Goal: Use online tool/utility: Utilize a website feature to perform a specific function

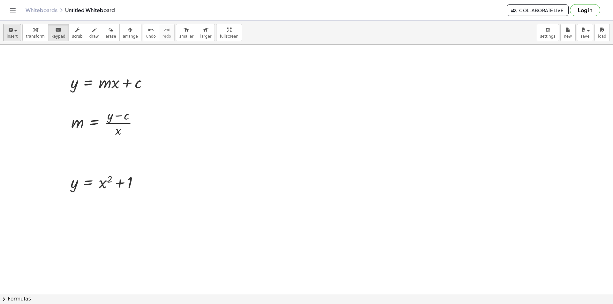
scroll to position [8, 0]
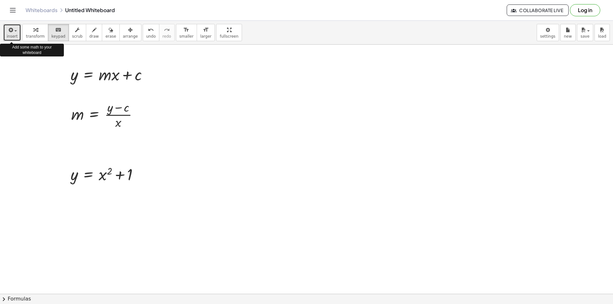
click at [14, 28] on div "button" at bounding box center [12, 30] width 11 height 8
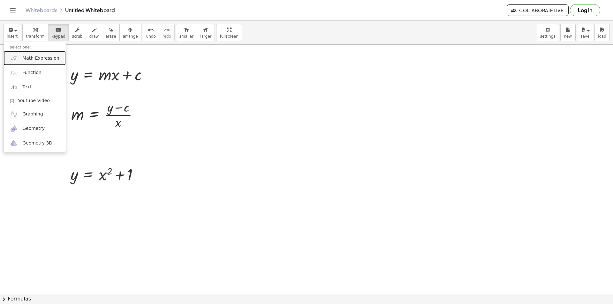
click at [34, 57] on span "Math Expression" at bounding box center [40, 58] width 37 height 6
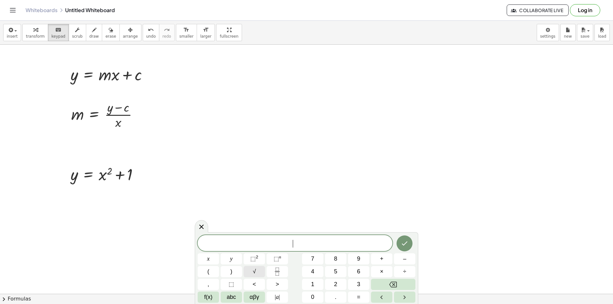
click at [254, 273] on span "√" at bounding box center [254, 271] width 3 height 9
click at [319, 274] on button "4" at bounding box center [312, 271] width 21 height 11
click at [331, 271] on button "5" at bounding box center [335, 271] width 21 height 11
click at [404, 243] on icon "Done" at bounding box center [405, 243] width 8 height 8
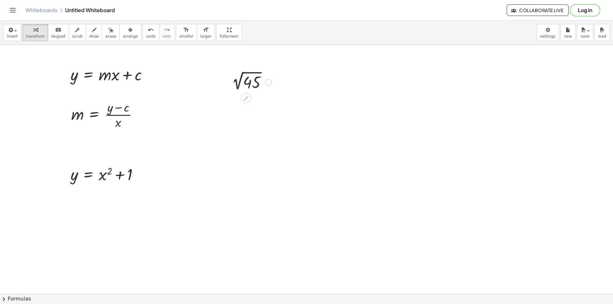
click at [253, 79] on div at bounding box center [250, 81] width 50 height 21
click at [247, 96] on icon at bounding box center [245, 97] width 5 height 5
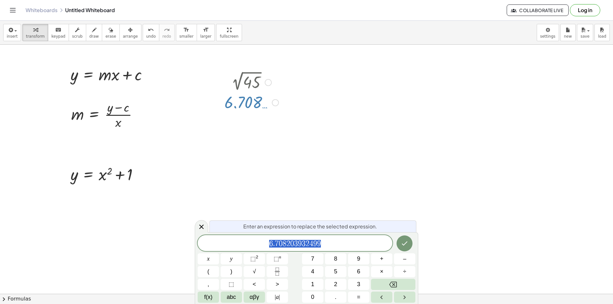
click at [267, 84] on div at bounding box center [268, 82] width 7 height 7
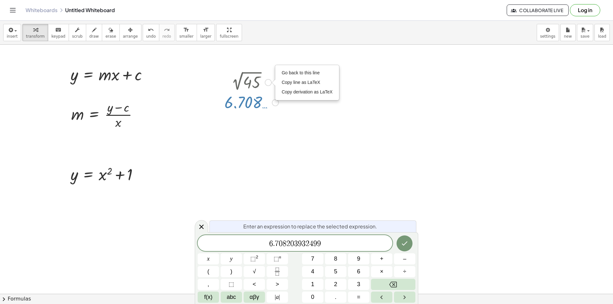
click at [244, 79] on div at bounding box center [251, 81] width 60 height 21
click at [243, 78] on div at bounding box center [251, 81] width 60 height 21
drag, startPoint x: 261, startPoint y: 81, endPoint x: 267, endPoint y: 82, distance: 6.5
click at [261, 81] on div at bounding box center [251, 81] width 60 height 21
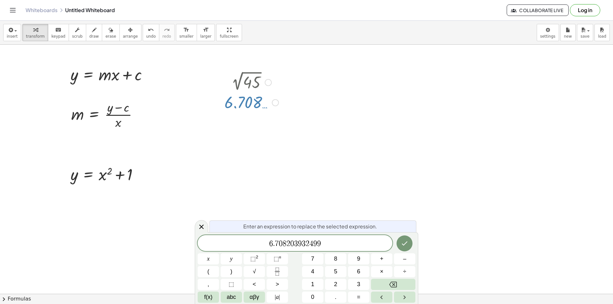
click at [268, 83] on div "Go back to this line Copy line as LaTeX Copy derivation as LaTeX" at bounding box center [268, 82] width 7 height 7
click at [298, 73] on span "Go back to this line" at bounding box center [301, 72] width 38 height 5
click at [249, 84] on div at bounding box center [251, 81] width 60 height 21
click at [244, 85] on div at bounding box center [250, 81] width 50 height 21
click at [251, 86] on div at bounding box center [250, 81] width 50 height 21
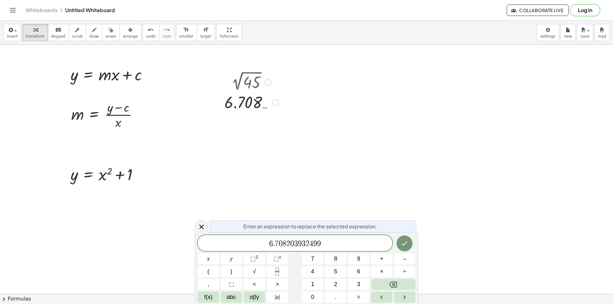
click at [262, 84] on div at bounding box center [250, 81] width 50 height 21
click at [260, 83] on div at bounding box center [250, 81] width 50 height 21
click at [199, 228] on icon at bounding box center [202, 227] width 8 height 8
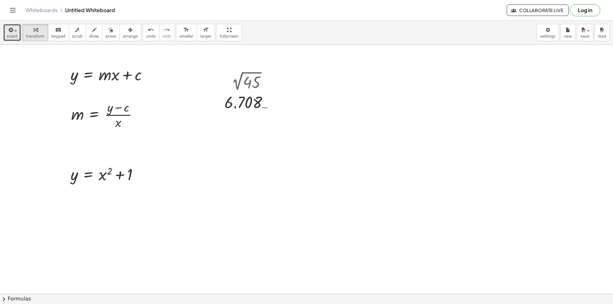
click at [15, 38] on span "insert" at bounding box center [12, 36] width 11 height 4
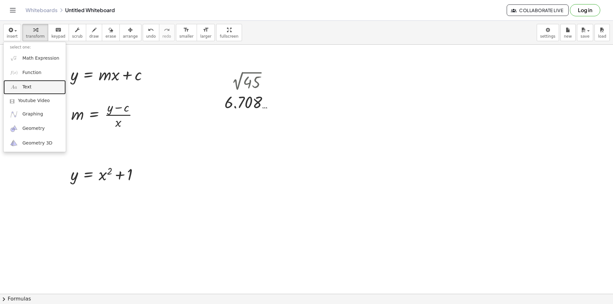
click at [43, 88] on link "Text" at bounding box center [35, 87] width 62 height 14
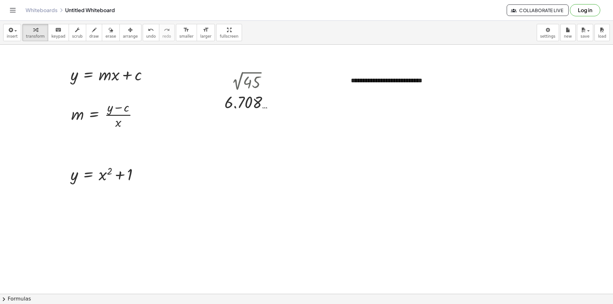
click at [420, 113] on div at bounding box center [306, 307] width 613 height 540
click at [128, 33] on icon "button" at bounding box center [130, 30] width 4 height 8
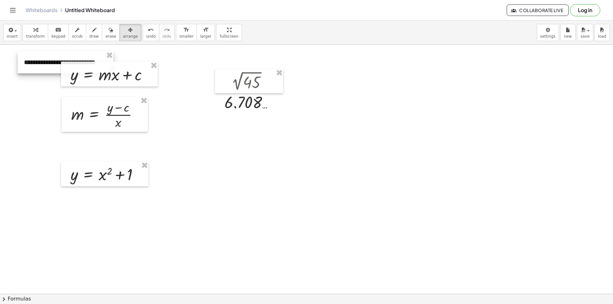
drag, startPoint x: 359, startPoint y: 82, endPoint x: 46, endPoint y: 60, distance: 313.3
click at [46, 60] on div at bounding box center [66, 62] width 96 height 22
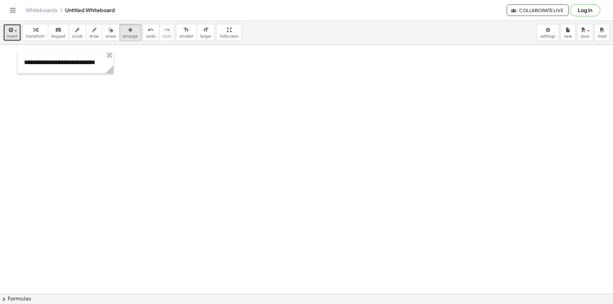
click at [4, 32] on button "insert" at bounding box center [12, 32] width 18 height 17
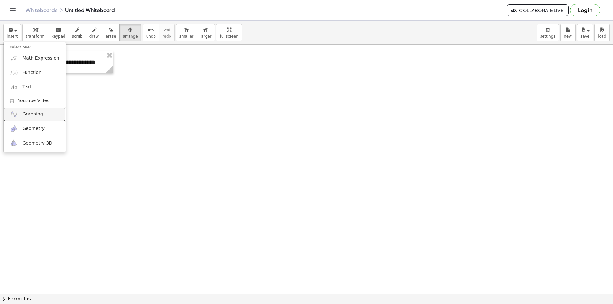
click at [39, 118] on link "Graphing" at bounding box center [35, 114] width 62 height 14
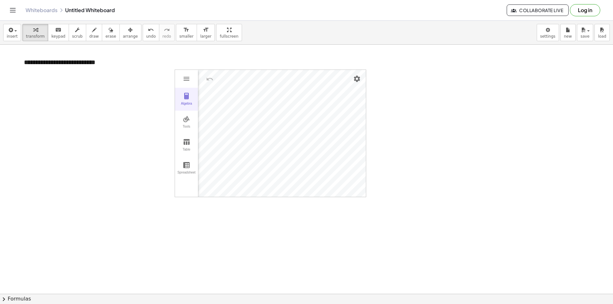
click at [189, 100] on button "Algebra" at bounding box center [186, 99] width 23 height 23
click at [234, 81] on li "Expression" at bounding box center [235, 79] width 61 height 10
click at [183, 190] on div "Algebra Tools Table Spreadsheet GeoGebra Graphing Calculator Basic Tools Move P…" at bounding box center [271, 134] width 192 height 128
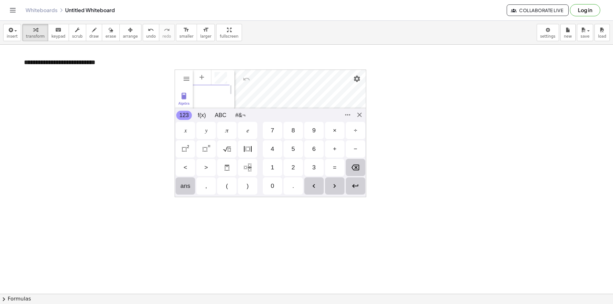
drag, startPoint x: 206, startPoint y: 129, endPoint x: 228, endPoint y: 135, distance: 22.9
click at [207, 130] on div "𝑦" at bounding box center [206, 131] width 3 height 8
drag, startPoint x: 336, startPoint y: 169, endPoint x: 280, endPoint y: 159, distance: 56.8
click at [335, 169] on div "=" at bounding box center [335, 168] width 4 height 8
click at [225, 116] on button "ABC" at bounding box center [221, 115] width 18 height 9
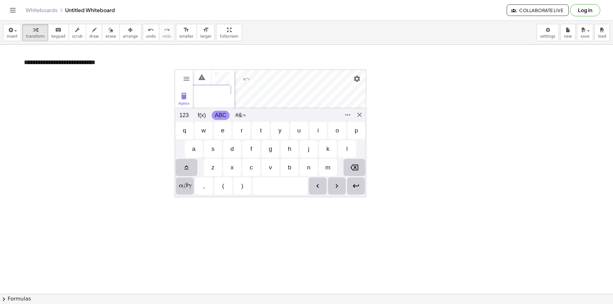
scroll to position [0, 6]
click at [332, 170] on div "m" at bounding box center [328, 167] width 18 height 17
click at [230, 166] on div "x" at bounding box center [232, 167] width 18 height 17
drag, startPoint x: 354, startPoint y: 165, endPoint x: 307, endPoint y: 151, distance: 48.7
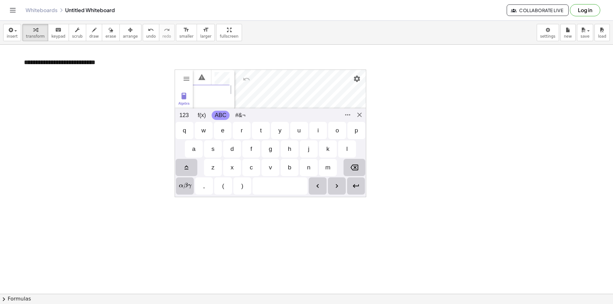
click at [352, 165] on img "Backspace" at bounding box center [354, 168] width 8 height 8
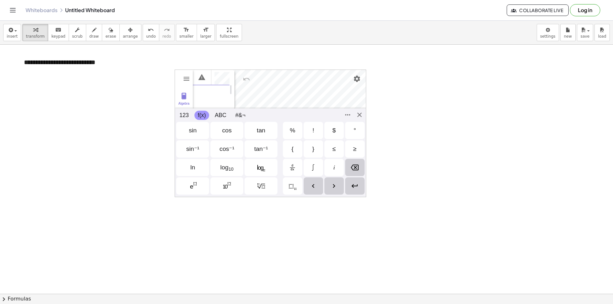
click at [205, 117] on button "f(x)" at bounding box center [201, 115] width 14 height 9
click at [187, 111] on button "123" at bounding box center [184, 115] width 16 height 9
click at [190, 132] on div "𝑥" at bounding box center [185, 130] width 19 height 17
click at [335, 152] on div "+" at bounding box center [335, 149] width 4 height 8
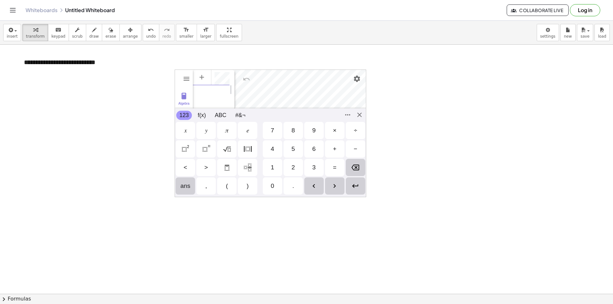
scroll to position [0, 16]
click at [362, 115] on div "Algebra Tools Table Spreadsheet GeoGebra Graphing Calculator Basic Tools Move P…" at bounding box center [271, 134] width 192 height 128
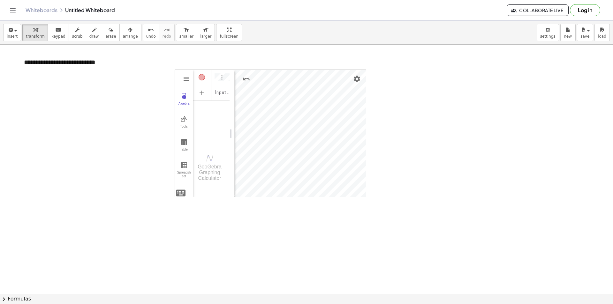
drag, startPoint x: 362, startPoint y: 115, endPoint x: 366, endPoint y: 194, distance: 79.3
click at [378, 205] on div "**********" at bounding box center [306, 307] width 613 height 540
click at [403, 236] on div "**********" at bounding box center [306, 307] width 613 height 540
click at [251, 198] on div at bounding box center [306, 307] width 613 height 540
click at [180, 74] on div "Algebra Tools Table Spreadsheet" at bounding box center [184, 134] width 18 height 128
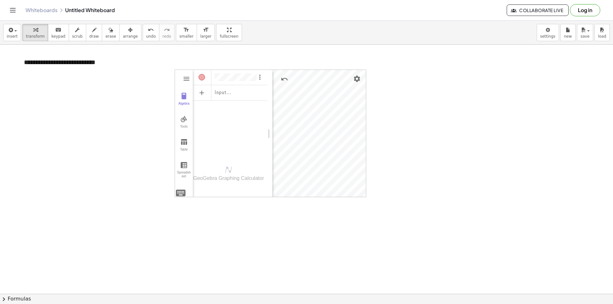
drag, startPoint x: 234, startPoint y: 106, endPoint x: 262, endPoint y: 107, distance: 28.4
click at [259, 78] on img "Options" at bounding box center [259, 77] width 8 height 8
drag, startPoint x: 281, startPoint y: 100, endPoint x: 286, endPoint y: 87, distance: 13.9
click at [284, 90] on ul "Table of values Special Points Duplicate input Delete Settings" at bounding box center [288, 99] width 66 height 51
click at [286, 78] on li "Table of values" at bounding box center [288, 79] width 66 height 10
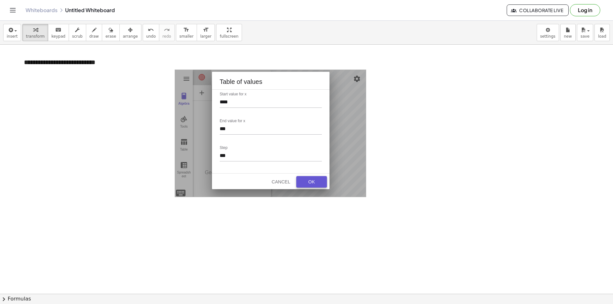
click at [307, 183] on div "OK" at bounding box center [311, 181] width 20 height 5
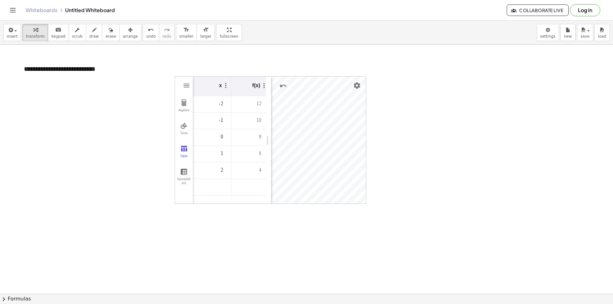
scroll to position [0, 0]
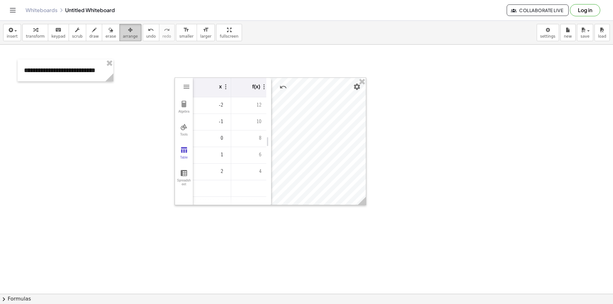
click at [123, 36] on span "arrange" at bounding box center [130, 36] width 15 height 4
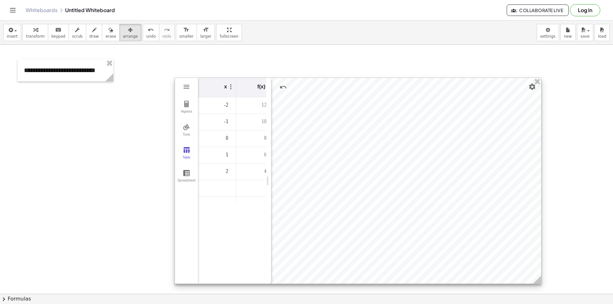
drag, startPoint x: 361, startPoint y: 204, endPoint x: 537, endPoint y: 282, distance: 192.2
click at [537, 282] on icon at bounding box center [537, 280] width 8 height 8
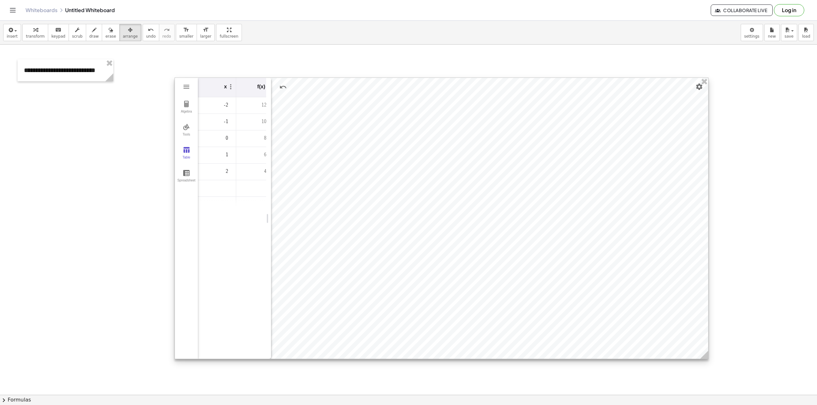
drag, startPoint x: 538, startPoint y: 282, endPoint x: 705, endPoint y: 357, distance: 183.4
click at [613, 304] on icon at bounding box center [704, 355] width 8 height 8
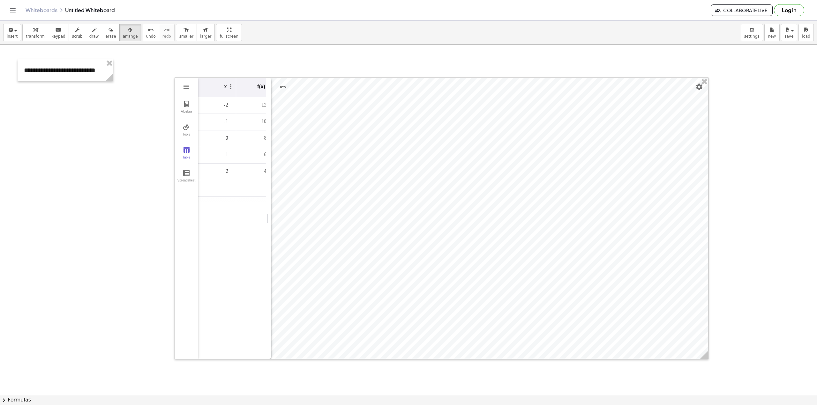
click at [613, 285] on div at bounding box center [408, 395] width 817 height 701
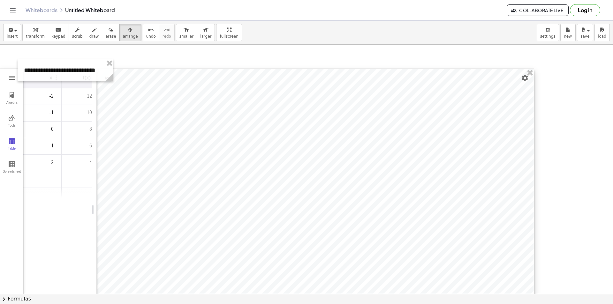
drag, startPoint x: 362, startPoint y: 153, endPoint x: 194, endPoint y: 141, distance: 168.3
click at [154, 144] on div at bounding box center [266, 209] width 533 height 281
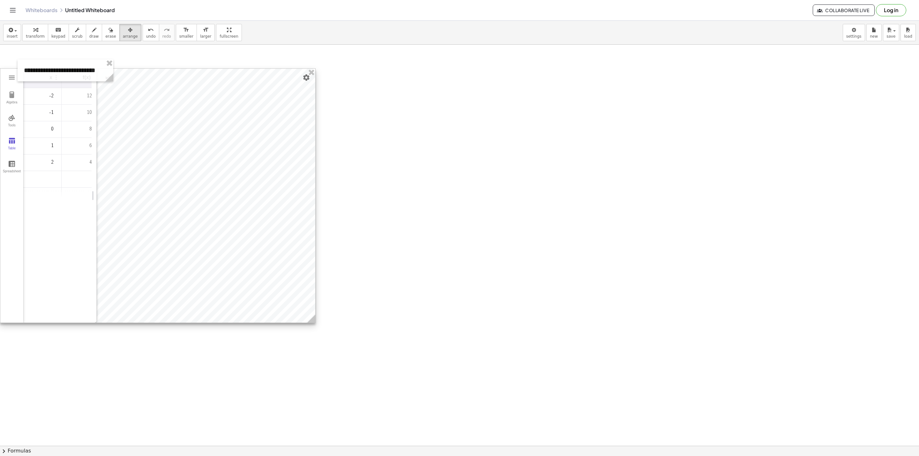
drag, startPoint x: 526, startPoint y: 349, endPoint x: 308, endPoint y: 322, distance: 220.0
click at [308, 304] on circle at bounding box center [312, 320] width 11 height 11
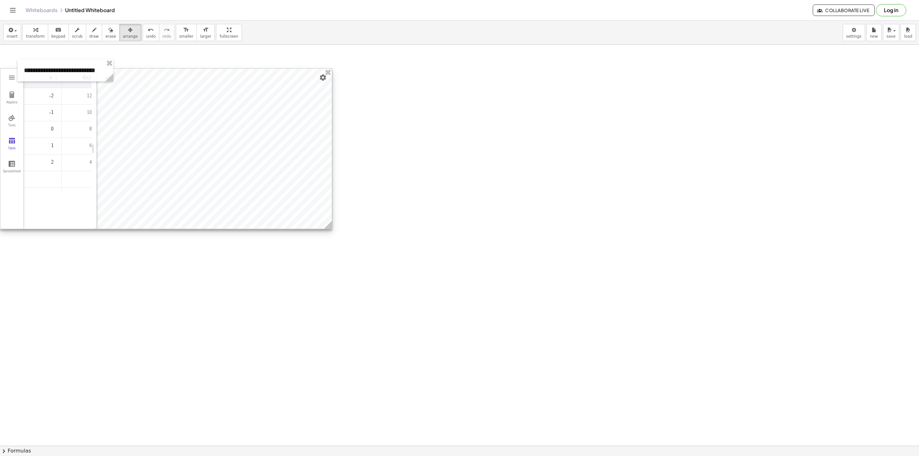
drag, startPoint x: 310, startPoint y: 323, endPoint x: 327, endPoint y: 229, distance: 95.3
click at [327, 229] on icon at bounding box center [328, 225] width 8 height 8
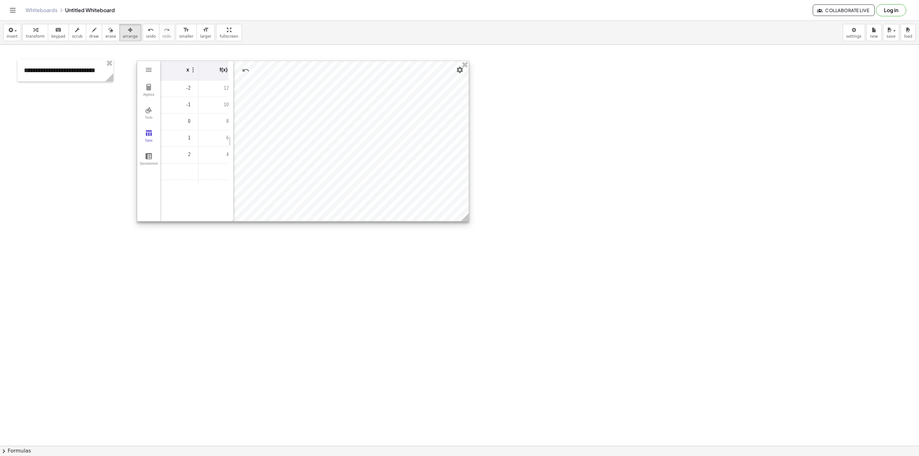
drag, startPoint x: 226, startPoint y: 81, endPoint x: 363, endPoint y: 73, distance: 137.1
click at [363, 73] on div at bounding box center [303, 141] width 332 height 160
click at [613, 241] on div at bounding box center [459, 446] width 919 height 802
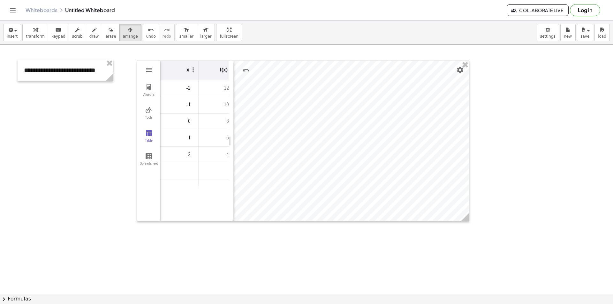
click at [360, 131] on div at bounding box center [303, 141] width 332 height 160
drag, startPoint x: 93, startPoint y: 145, endPoint x: 90, endPoint y: 134, distance: 11.2
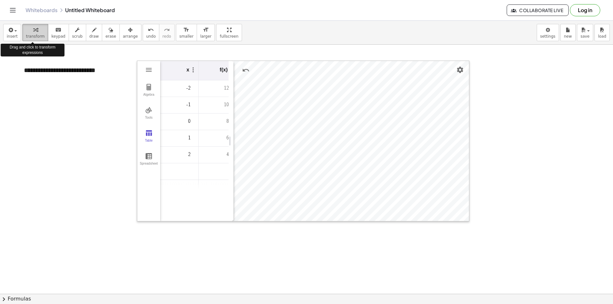
click at [36, 31] on div "button" at bounding box center [35, 30] width 19 height 8
click at [56, 32] on icon "keyboard" at bounding box center [58, 30] width 6 height 8
click at [63, 72] on div "**********" at bounding box center [66, 70] width 96 height 22
click at [98, 76] on div "**********" at bounding box center [66, 70] width 96 height 22
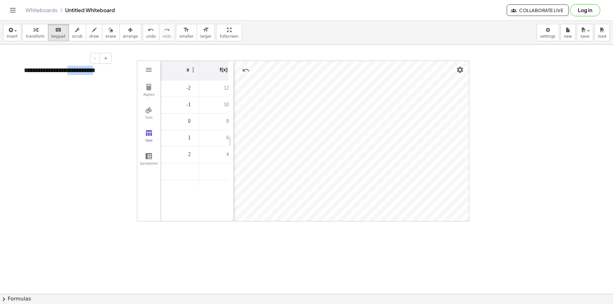
click at [97, 75] on div "**********" at bounding box center [66, 70] width 96 height 22
click at [101, 72] on div "**********" at bounding box center [66, 70] width 96 height 22
click at [102, 70] on div "**********" at bounding box center [66, 70] width 96 height 22
click at [109, 72] on div "**********" at bounding box center [66, 70] width 96 height 22
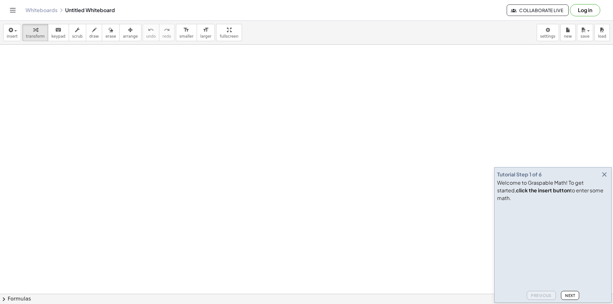
click at [604, 178] on icon "button" at bounding box center [604, 175] width 8 height 8
